Goal: Check status: Check status

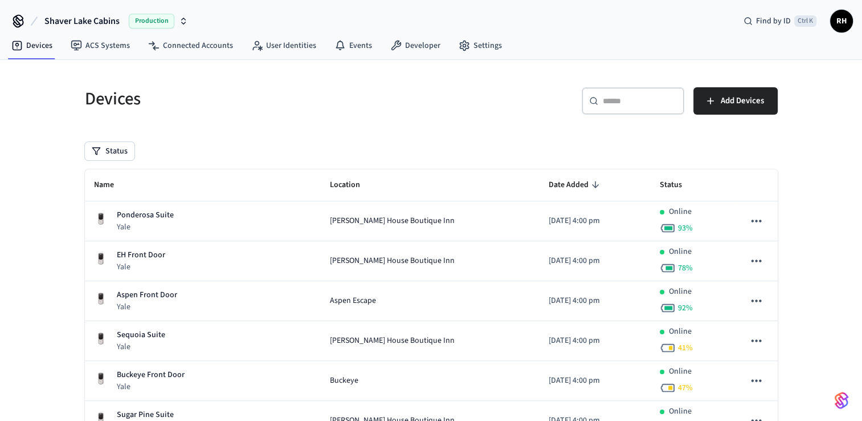
click at [254, 266] on div "EH Front Door Yale" at bounding box center [203, 260] width 218 height 23
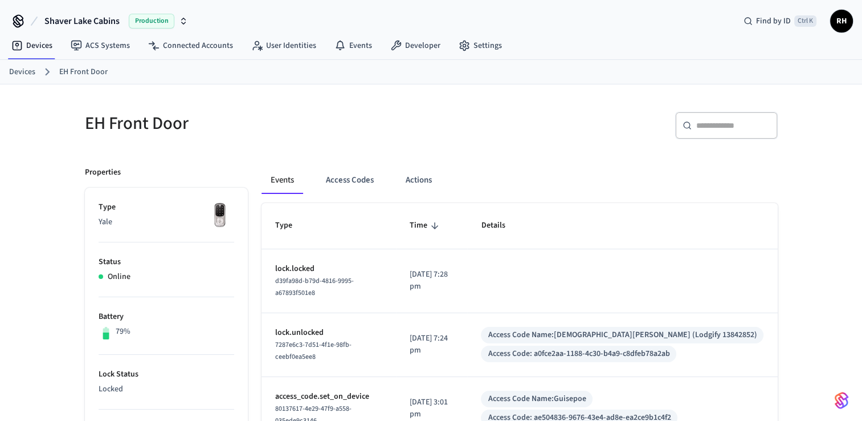
click at [355, 174] on button "Access Codes" at bounding box center [350, 179] width 66 height 27
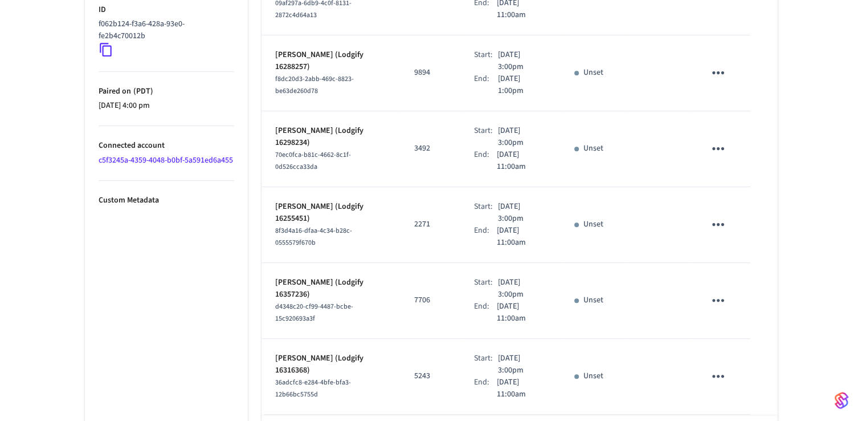
scroll to position [639, 0]
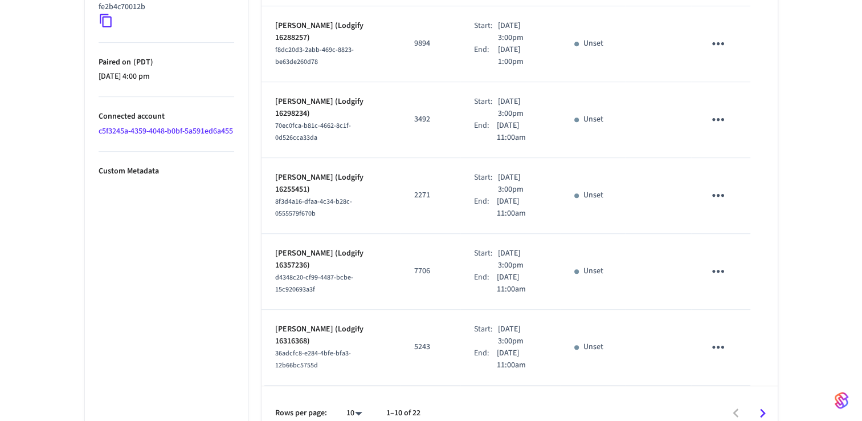
click at [762, 409] on icon "Go to next page" at bounding box center [763, 413] width 6 height 9
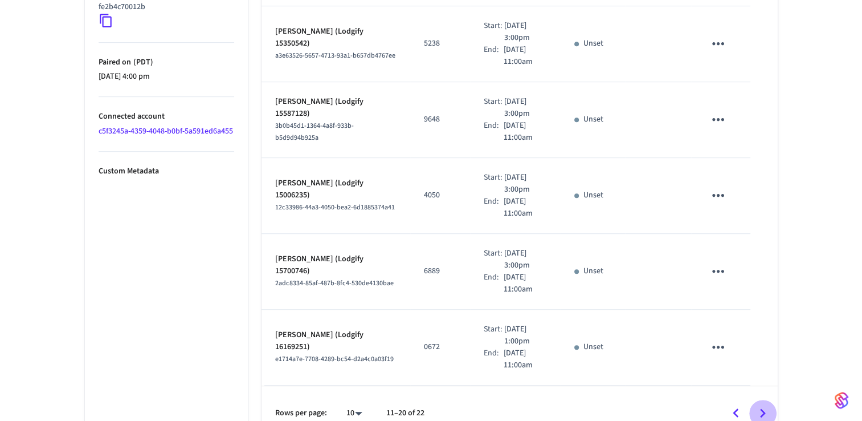
click at [761, 404] on icon "Go to next page" at bounding box center [763, 413] width 18 height 18
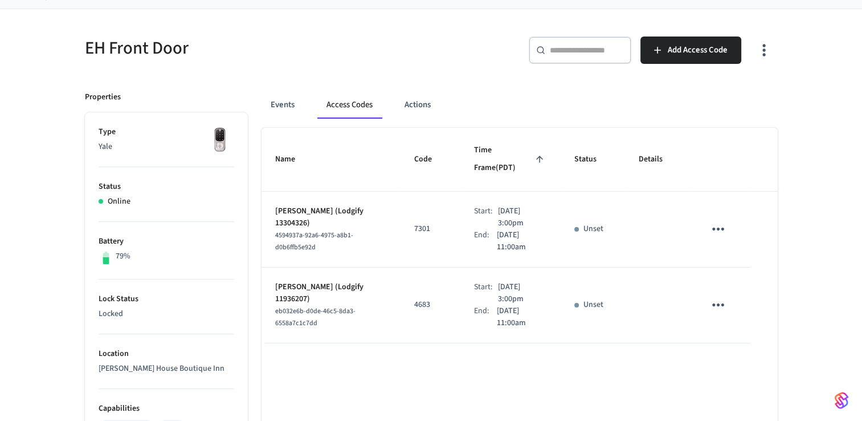
scroll to position [0, 0]
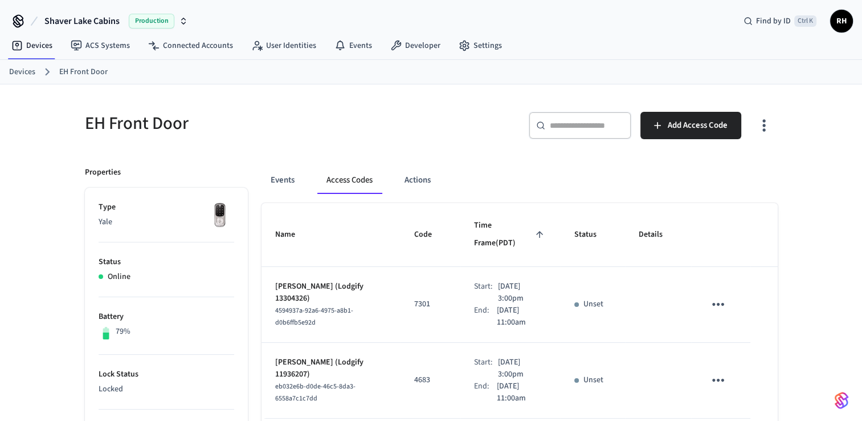
click at [18, 69] on link "Devices" at bounding box center [22, 72] width 26 height 12
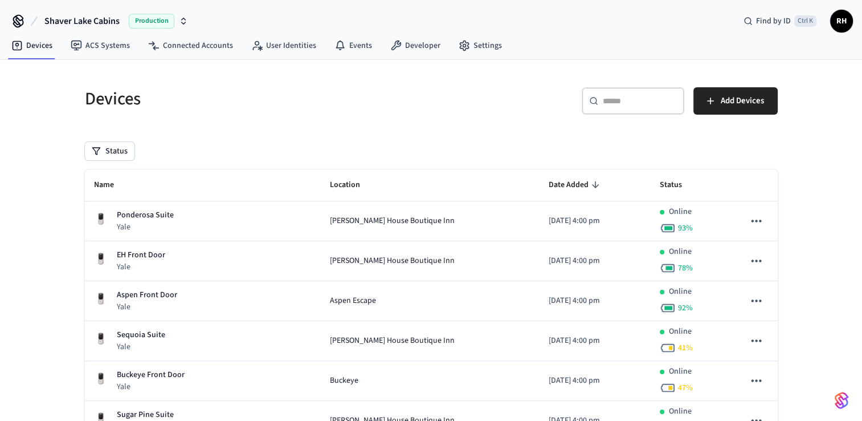
click at [262, 222] on div "Ponderosa Suite Yale" at bounding box center [203, 220] width 218 height 23
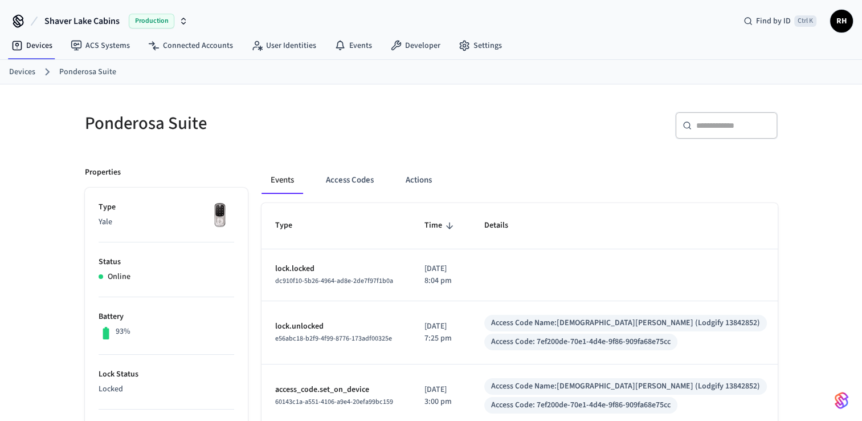
click at [345, 188] on button "Access Codes" at bounding box center [350, 179] width 66 height 27
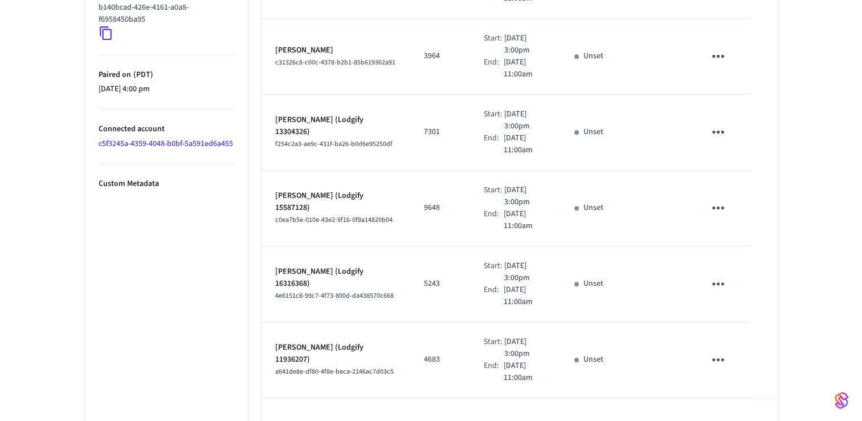
scroll to position [639, 0]
